Goal: Task Accomplishment & Management: Manage account settings

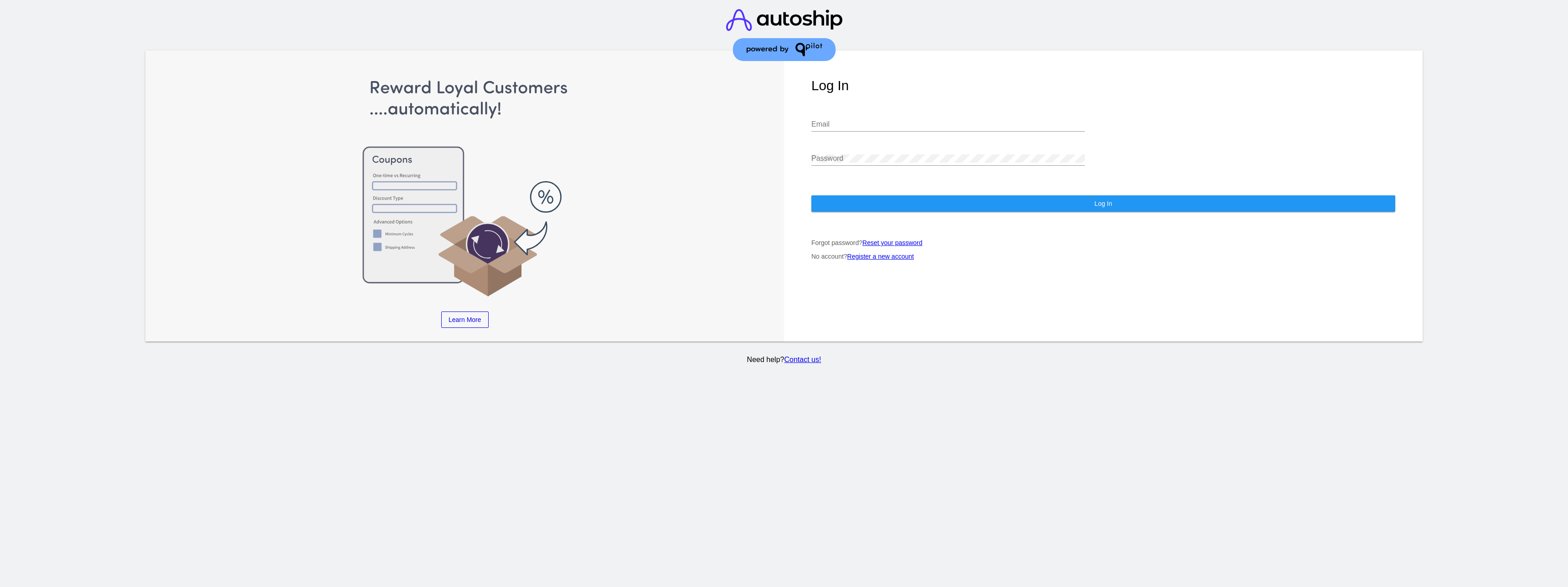
type input "[EMAIL_ADDRESS][DOMAIN_NAME]"
click at [674, 188] on img at bounding box center [464, 188] width 584 height 220
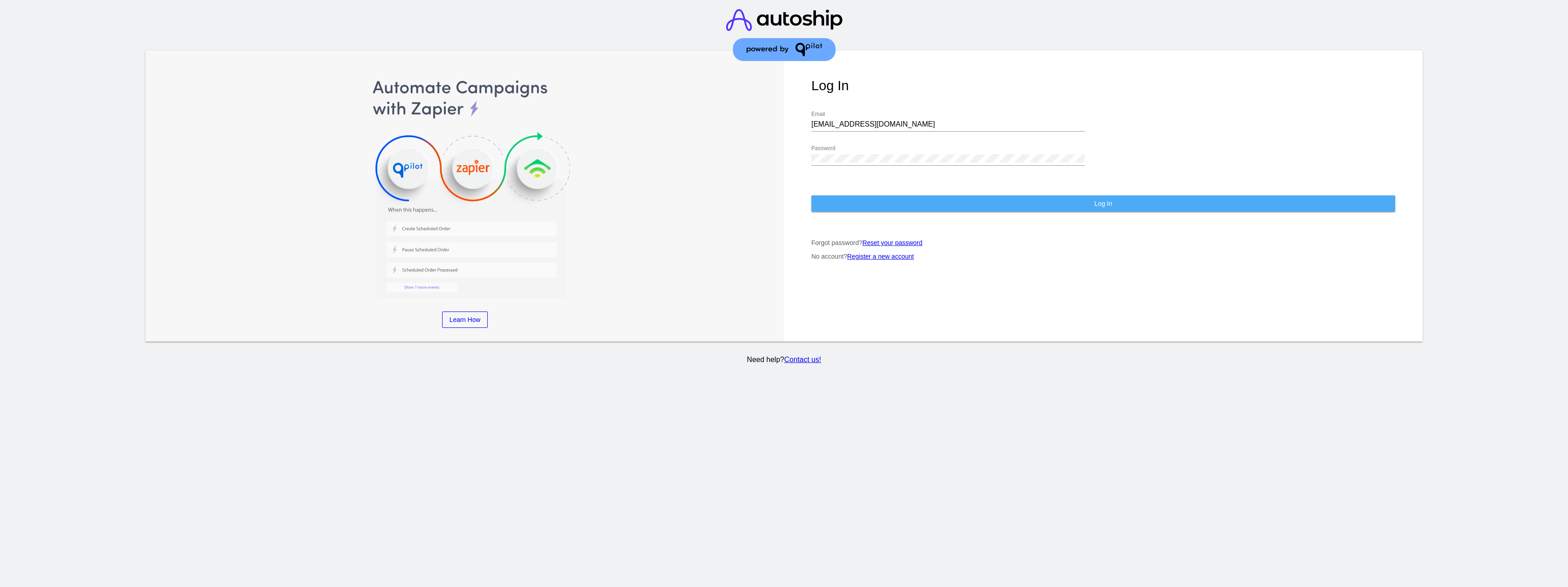
click at [1034, 195] on button "Log In" at bounding box center [1103, 203] width 584 height 16
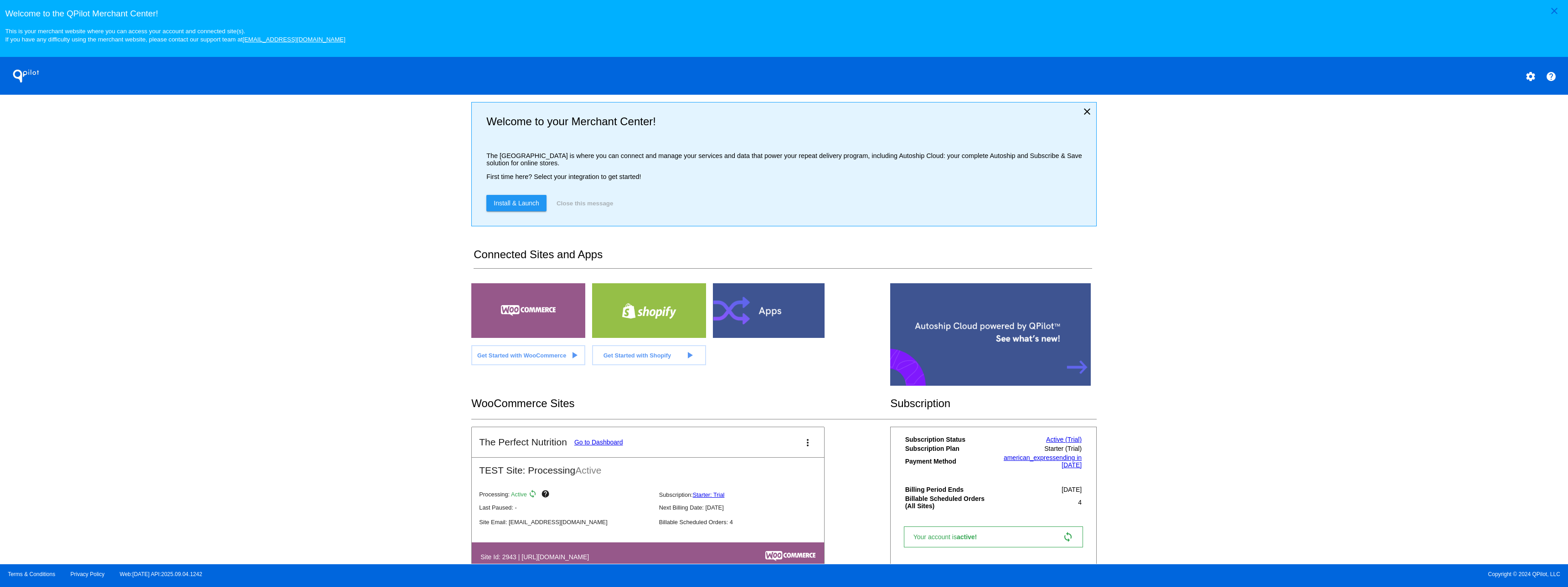
scroll to position [32, 0]
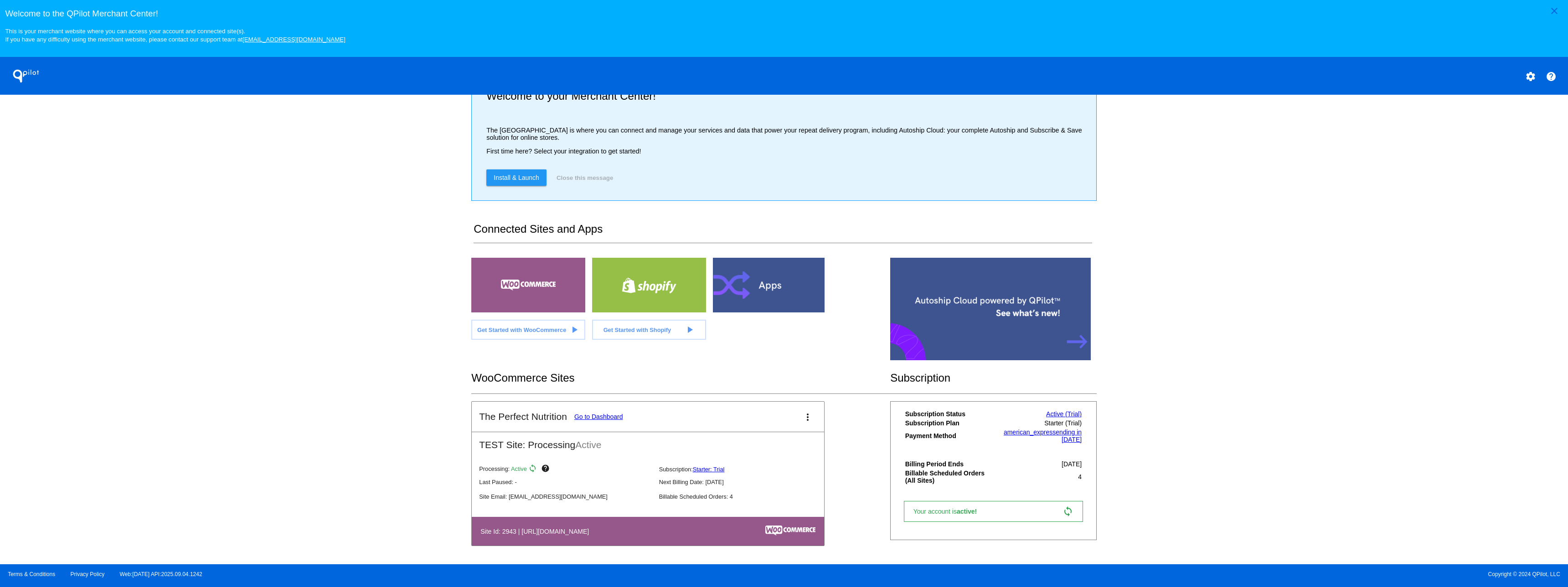
click at [806, 421] on mat-icon "more_vert" at bounding box center [808, 417] width 11 height 11
click at [1058, 414] on div at bounding box center [784, 293] width 1568 height 587
click at [1047, 414] on link "Active (Trial)" at bounding box center [1064, 414] width 35 height 7
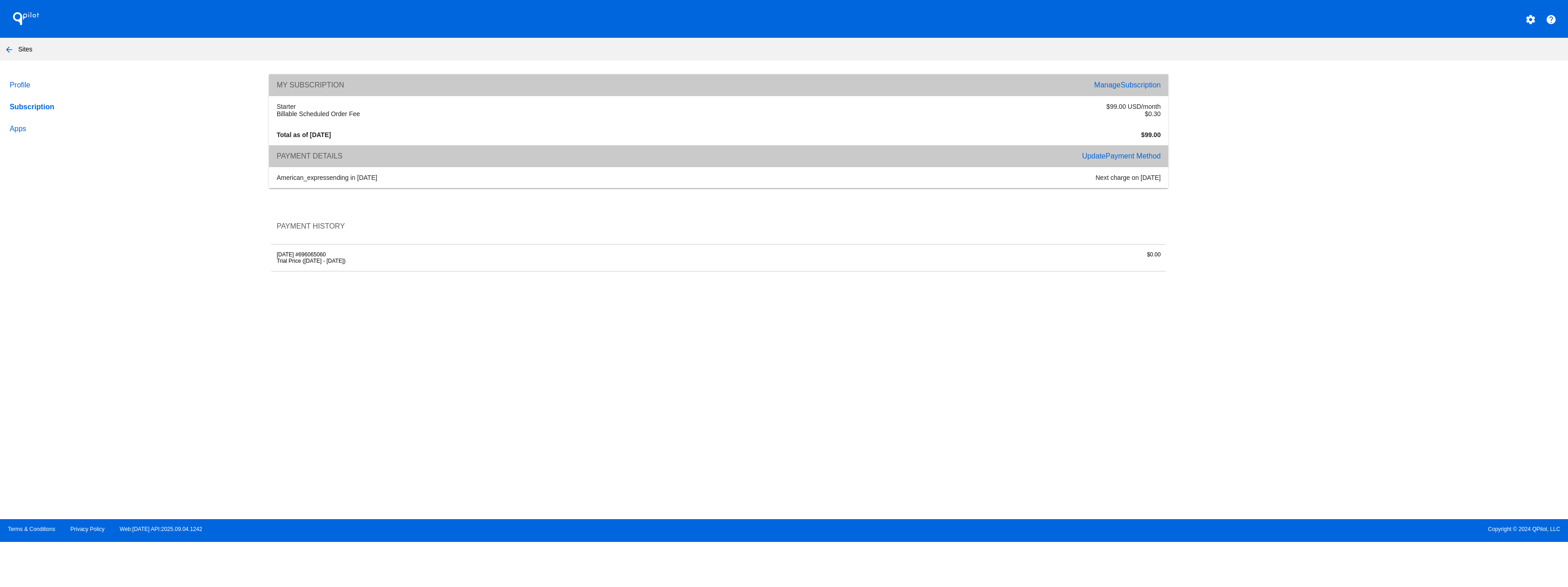
click at [1108, 88] on link "Manage Subscription" at bounding box center [1127, 85] width 66 height 8
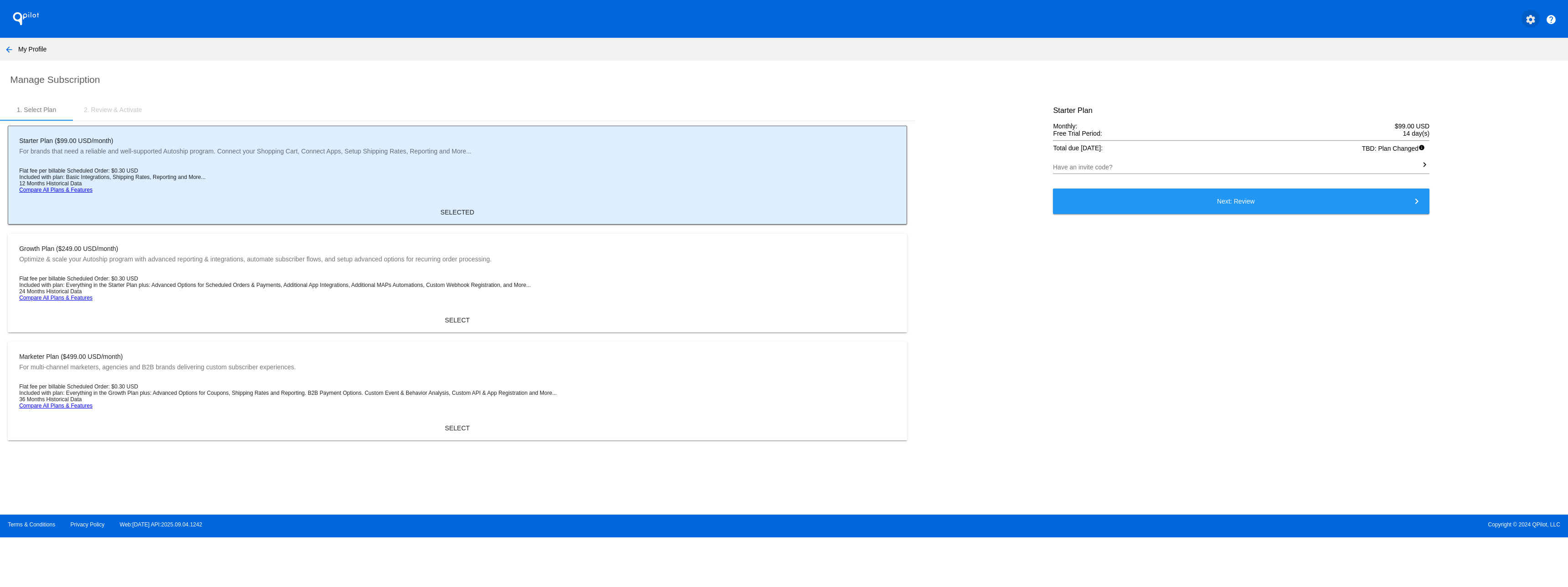
click at [1533, 23] on mat-icon "settings" at bounding box center [1531, 19] width 11 height 11
click at [1505, 30] on link "settings My Account" at bounding box center [1497, 24] width 88 height 22
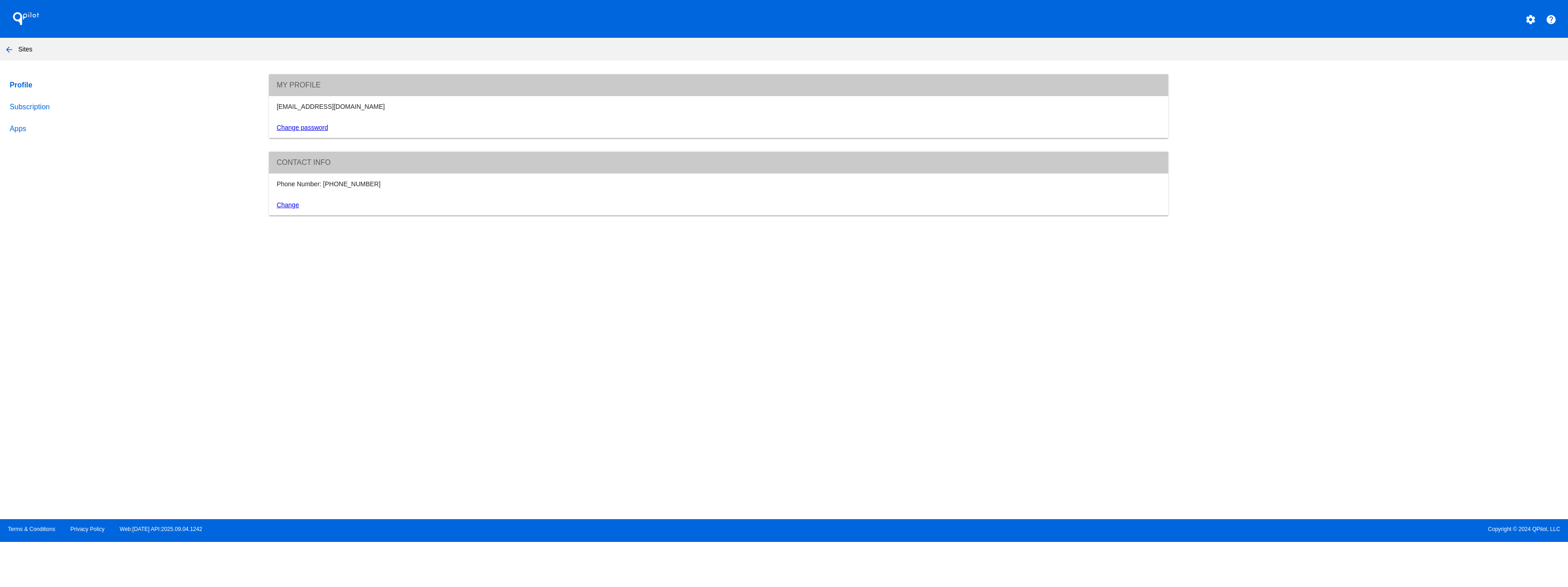
click at [33, 106] on link "Subscription" at bounding box center [131, 107] width 246 height 22
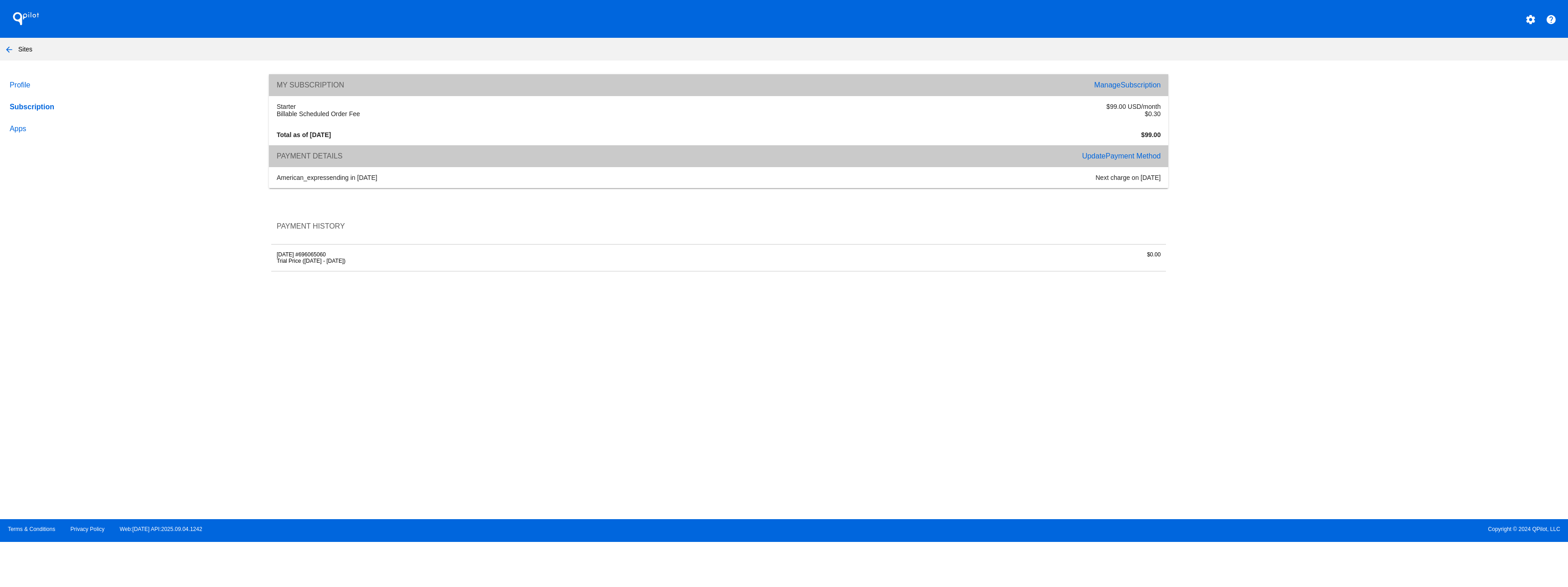
click at [1144, 157] on span "Payment Method" at bounding box center [1133, 156] width 55 height 8
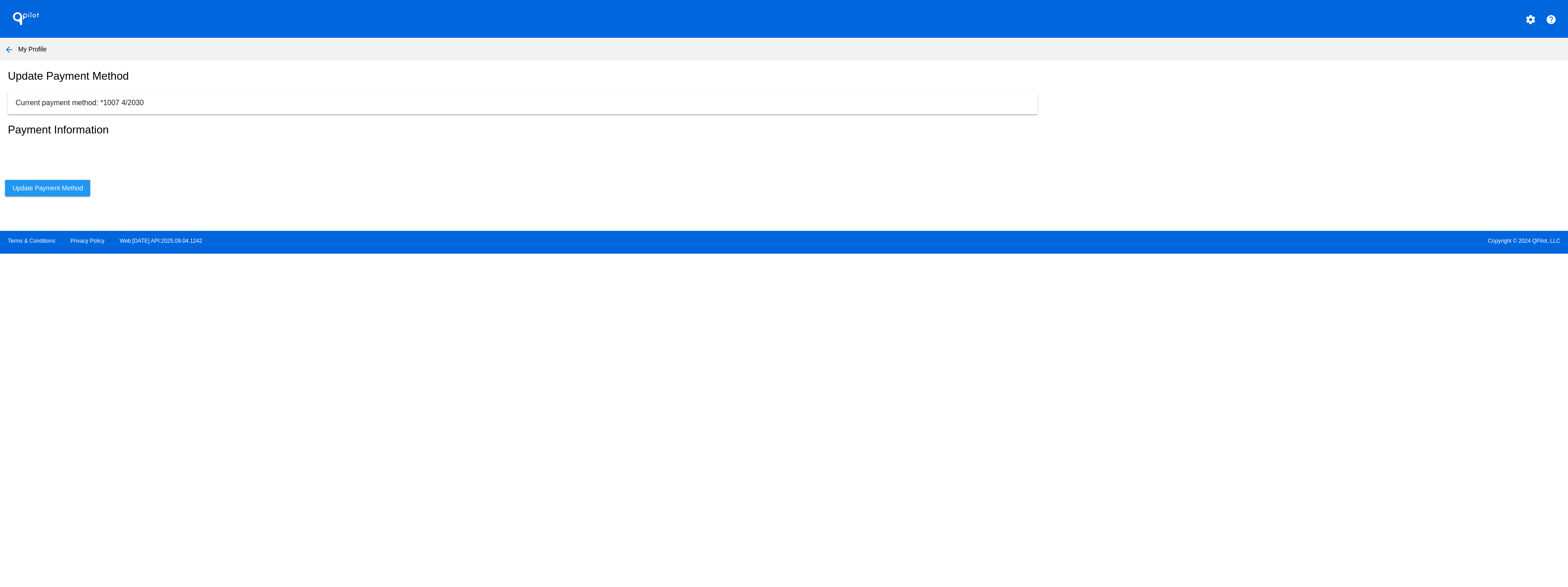
click at [130, 107] on p "Current payment method: *1007 4/2030" at bounding box center [522, 102] width 1014 height 8
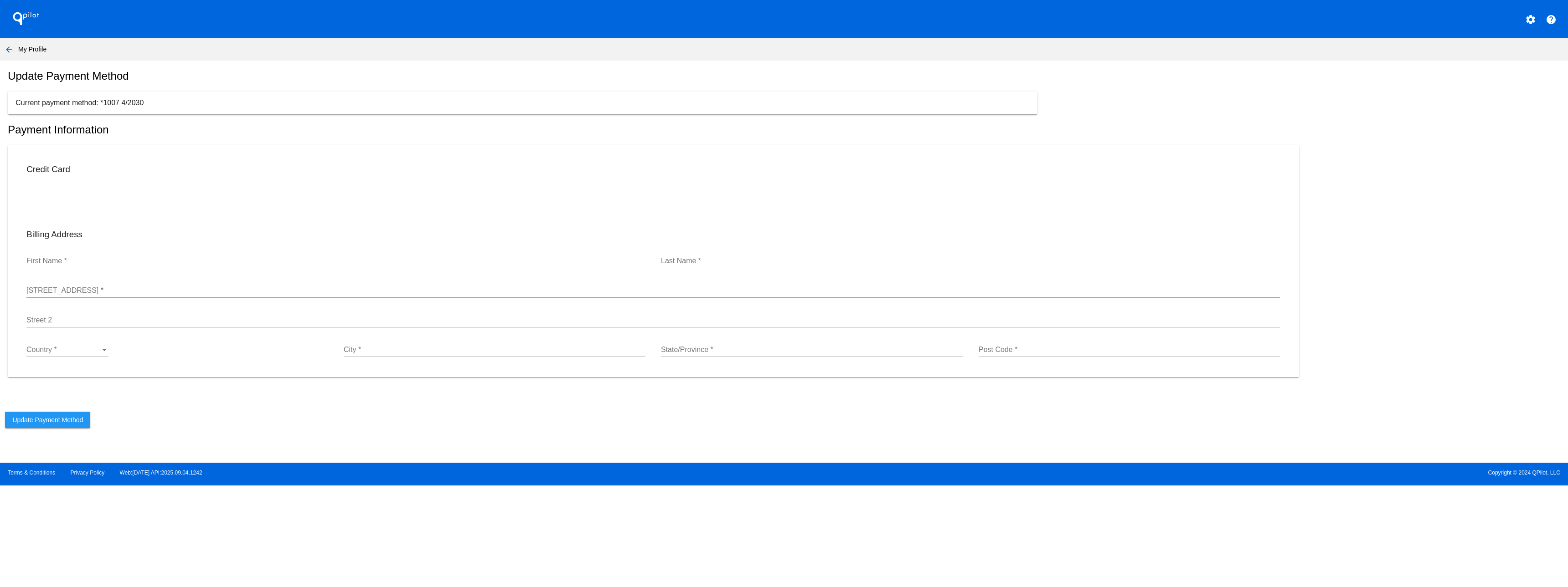
click at [55, 107] on p "Current payment method: *1007 4/2030" at bounding box center [522, 102] width 1014 height 8
click at [13, 49] on mat-icon "arrow_back" at bounding box center [9, 50] width 11 height 11
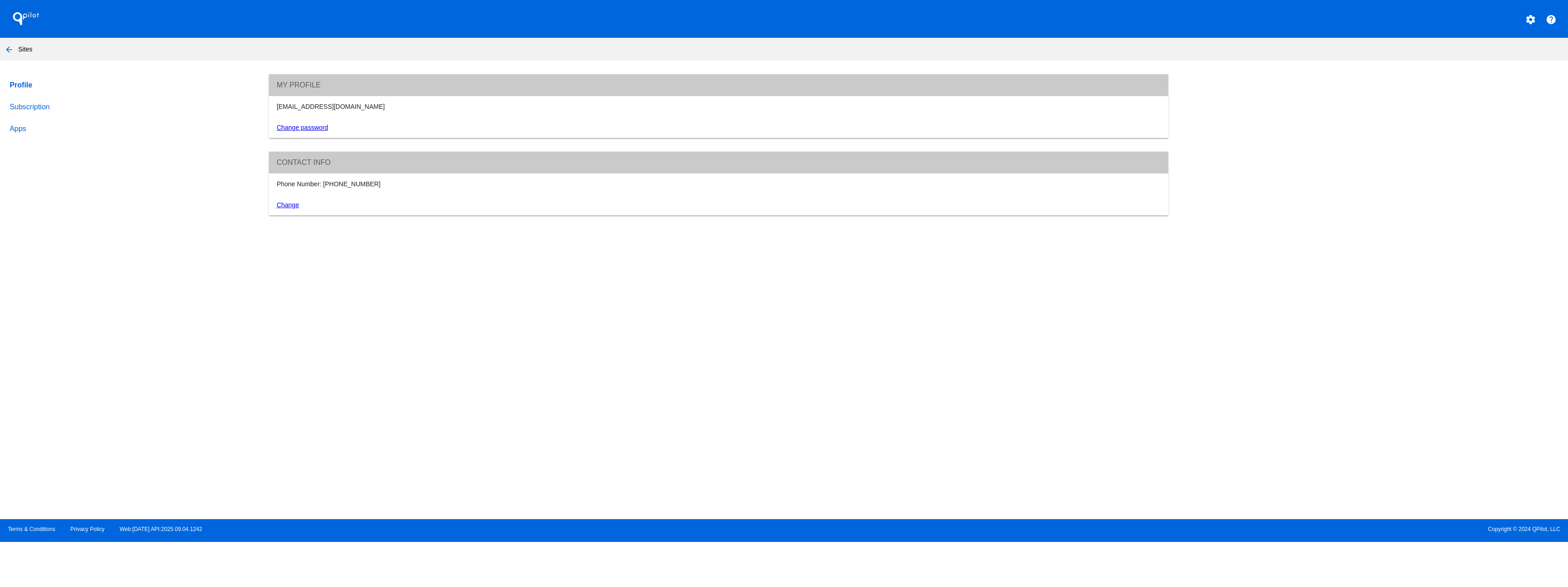
click at [13, 49] on mat-icon "arrow_back" at bounding box center [9, 50] width 11 height 11
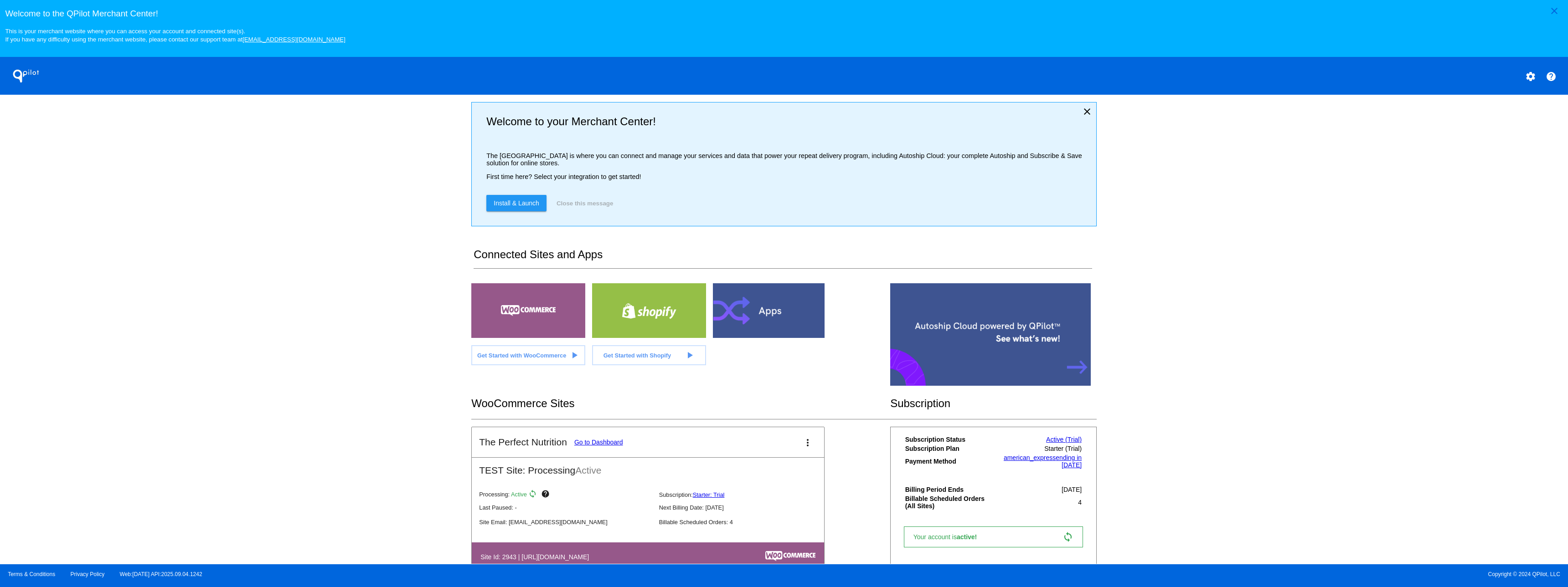
scroll to position [32, 0]
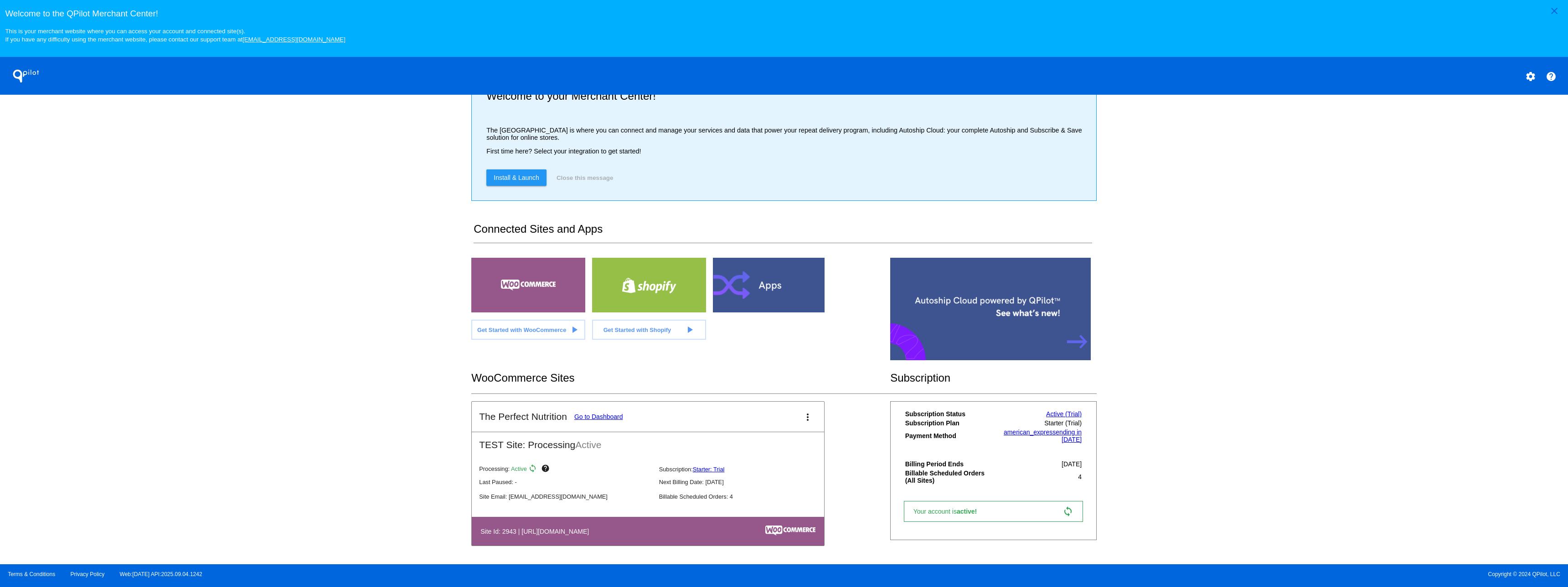
click at [957, 515] on span "active!" at bounding box center [969, 512] width 24 height 7
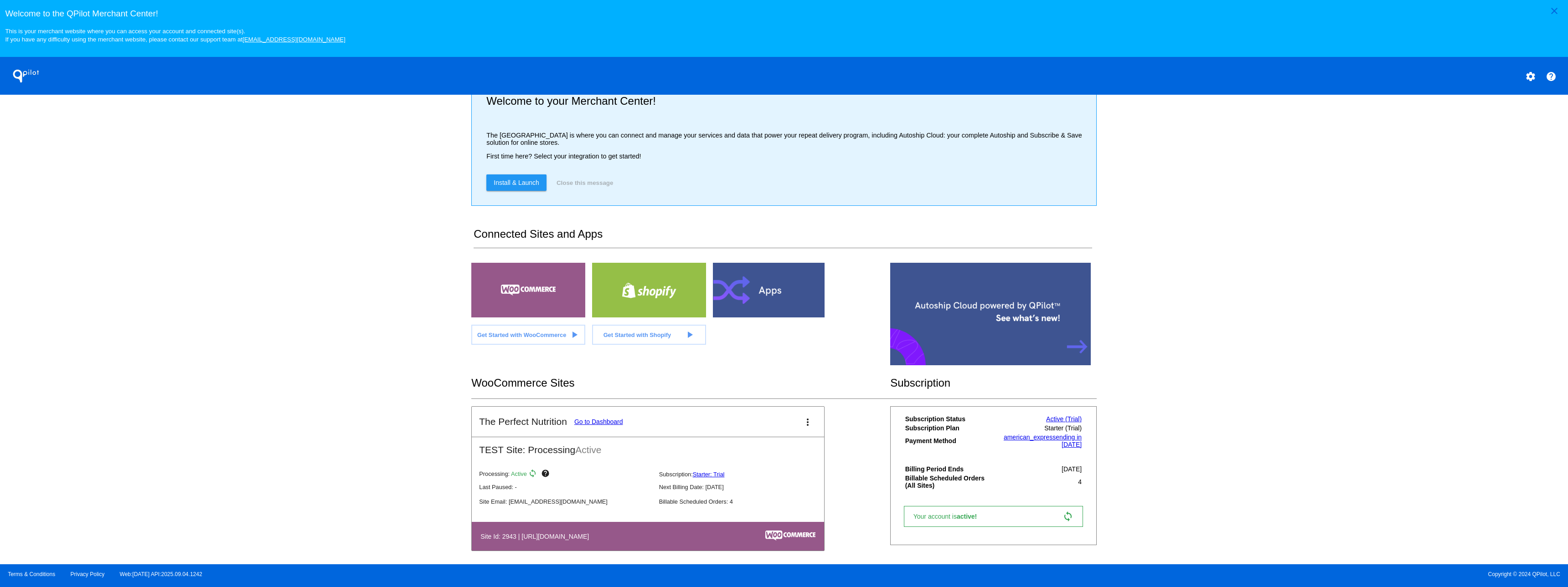
scroll to position [32, 0]
